Goal: Register for event/course

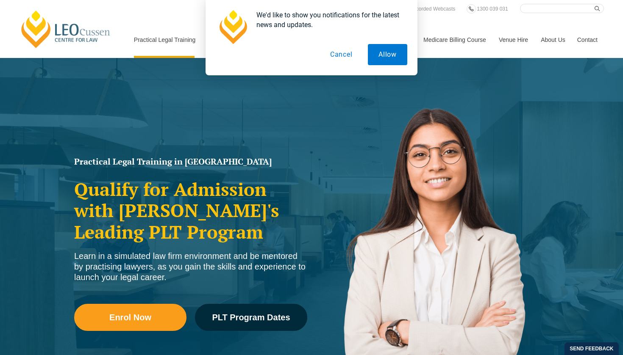
click at [343, 56] on button "Cancel" at bounding box center [341, 54] width 44 height 21
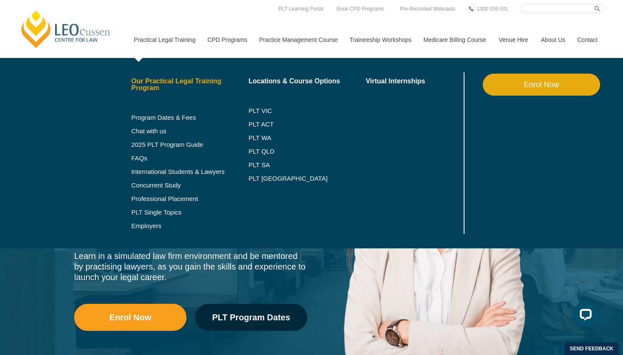
click at [161, 89] on link "Our Practical Legal Training Program" at bounding box center [189, 85] width 117 height 14
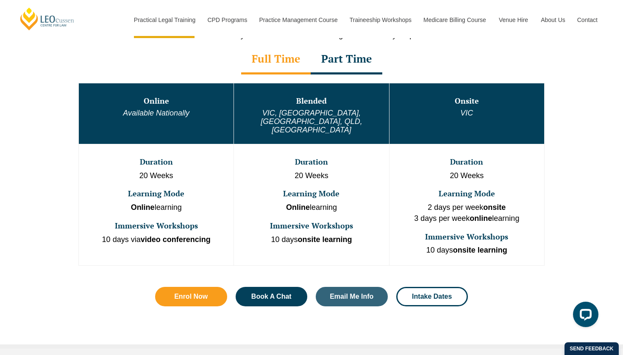
scroll to position [447, 0]
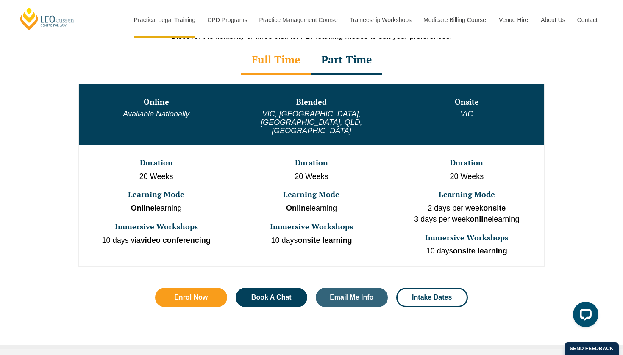
click at [358, 56] on div "Part Time" at bounding box center [347, 61] width 72 height 30
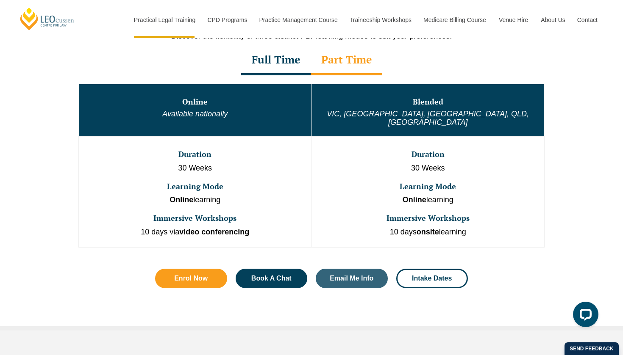
click at [295, 67] on div "Full Time" at bounding box center [275, 61] width 69 height 30
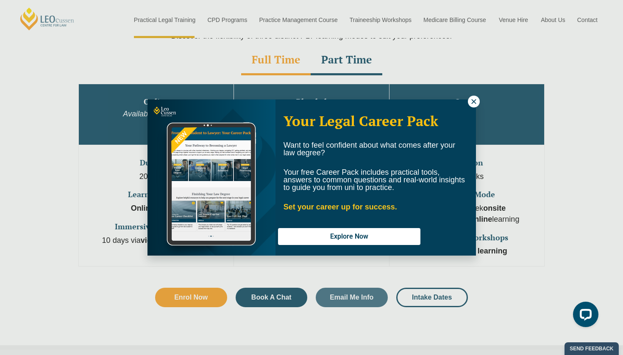
click at [476, 99] on icon at bounding box center [474, 102] width 8 height 8
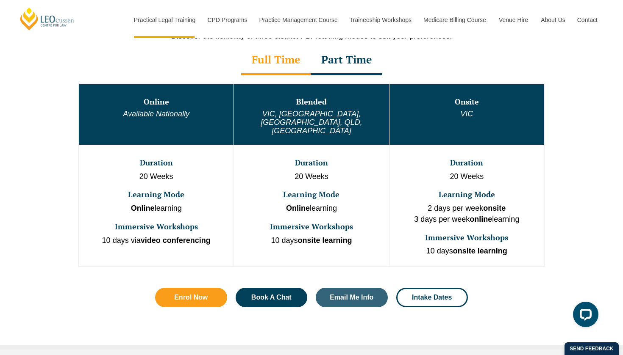
click at [356, 70] on div "Part Time" at bounding box center [347, 61] width 72 height 30
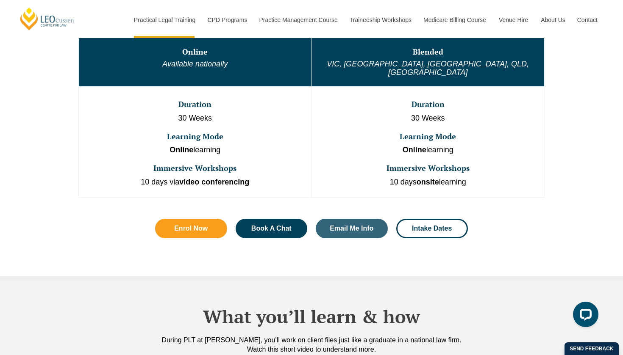
scroll to position [494, 0]
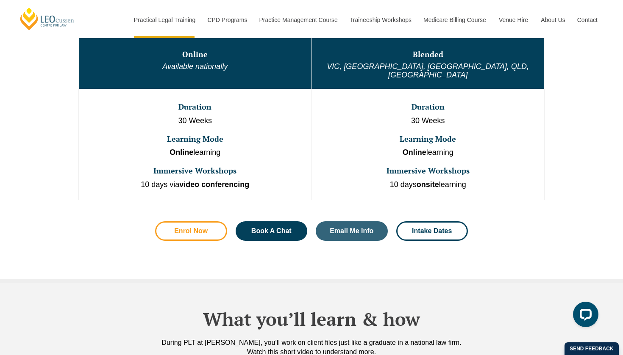
click at [199, 228] on span "Enrol Now" at bounding box center [190, 231] width 33 height 7
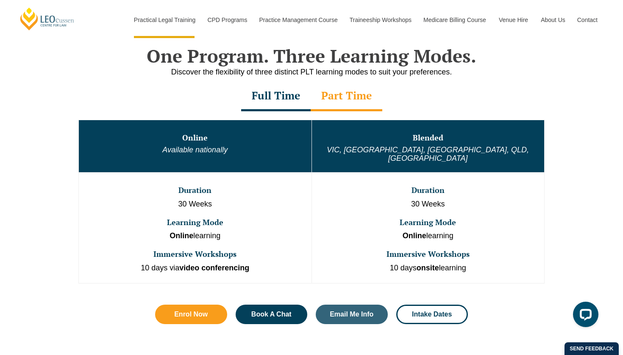
scroll to position [411, 0]
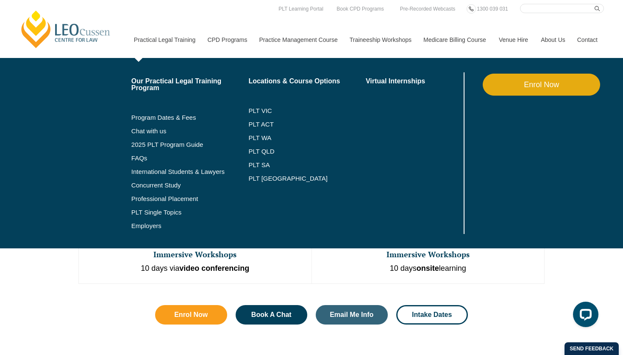
click at [150, 122] on li "Program Dates & Fees" at bounding box center [189, 118] width 117 height 14
click at [150, 118] on link "Program Dates & Fees" at bounding box center [189, 117] width 117 height 7
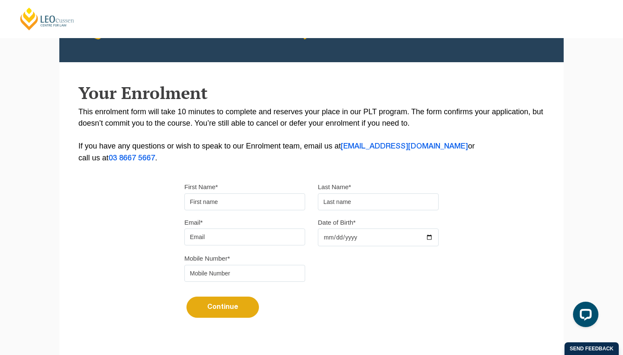
scroll to position [135, 0]
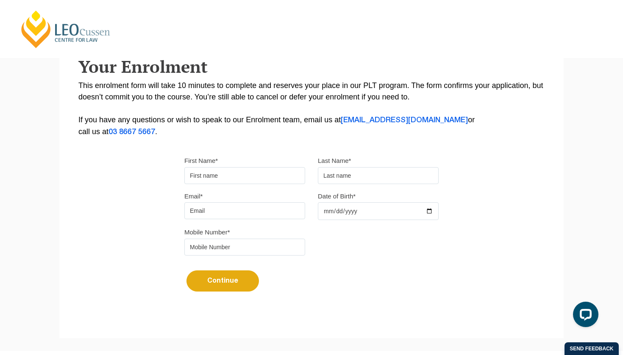
type input "A"
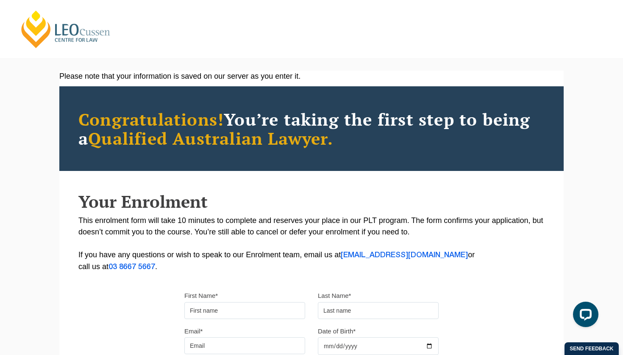
scroll to position [0, 0]
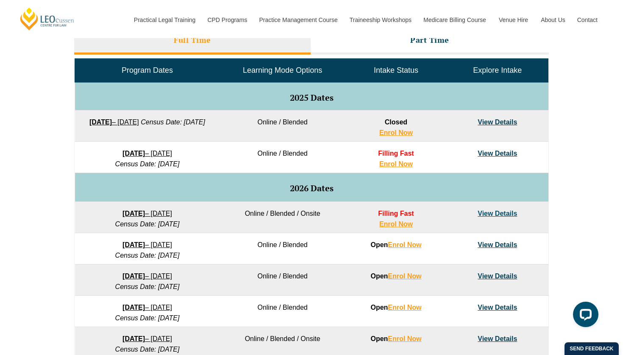
scroll to position [430, 0]
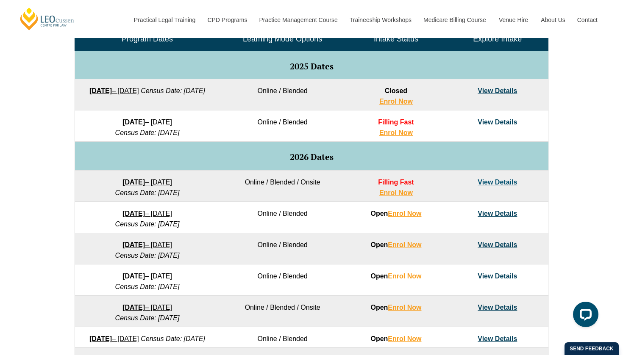
click at [480, 244] on link "View Details" at bounding box center [496, 244] width 39 height 7
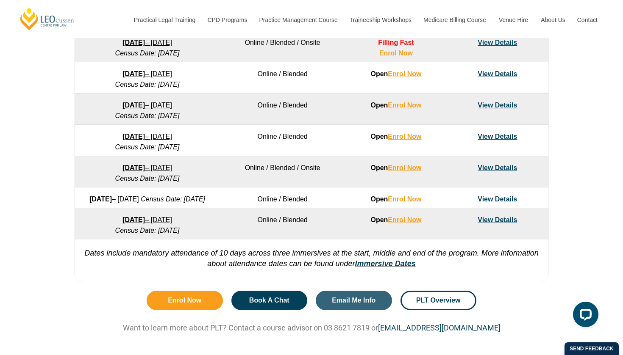
scroll to position [574, 0]
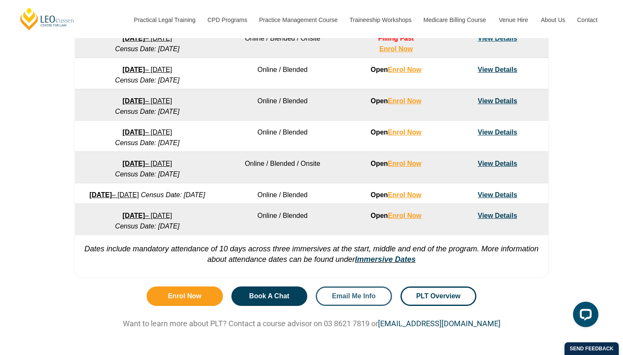
click at [342, 306] on link "Email Me Info" at bounding box center [354, 296] width 76 height 19
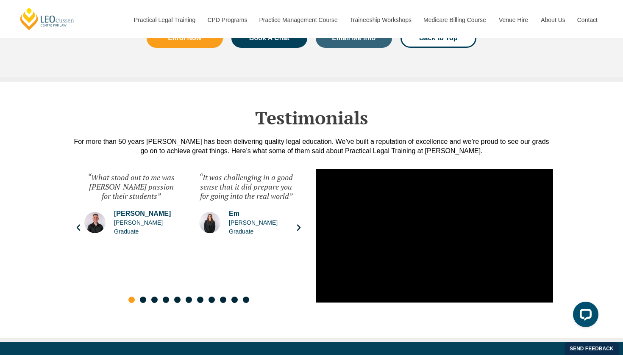
scroll to position [4411, 0]
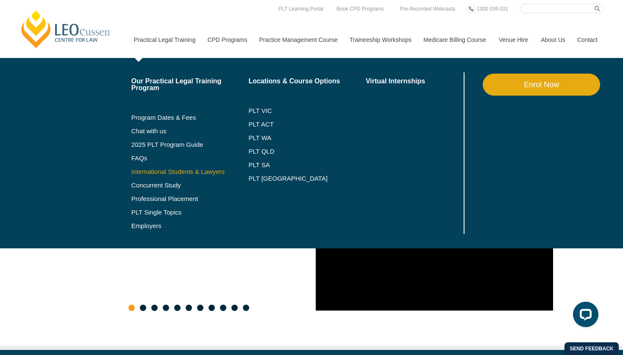
click at [157, 170] on link "International Students & Lawyers" at bounding box center [189, 172] width 117 height 7
click at [145, 226] on link "Employers" at bounding box center [189, 226] width 117 height 7
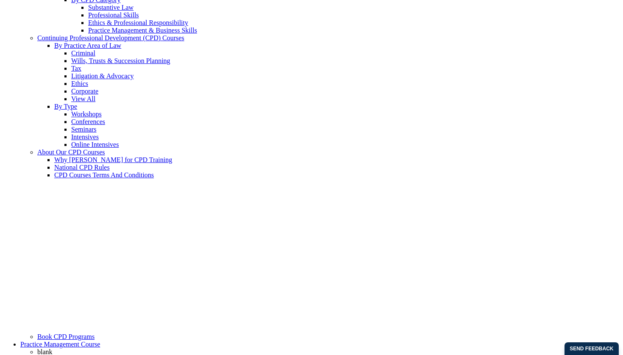
scroll to position [282, 0]
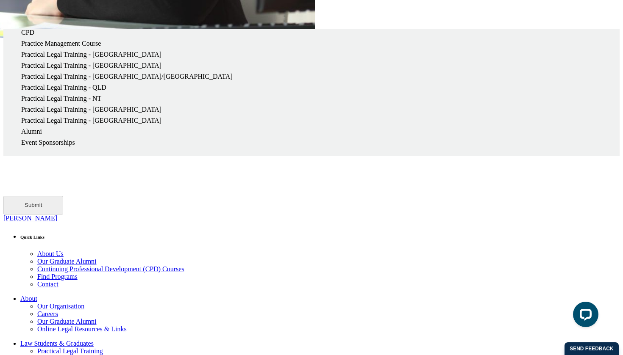
scroll to position [1698, 0]
